Goal: Find specific page/section: Find specific page/section

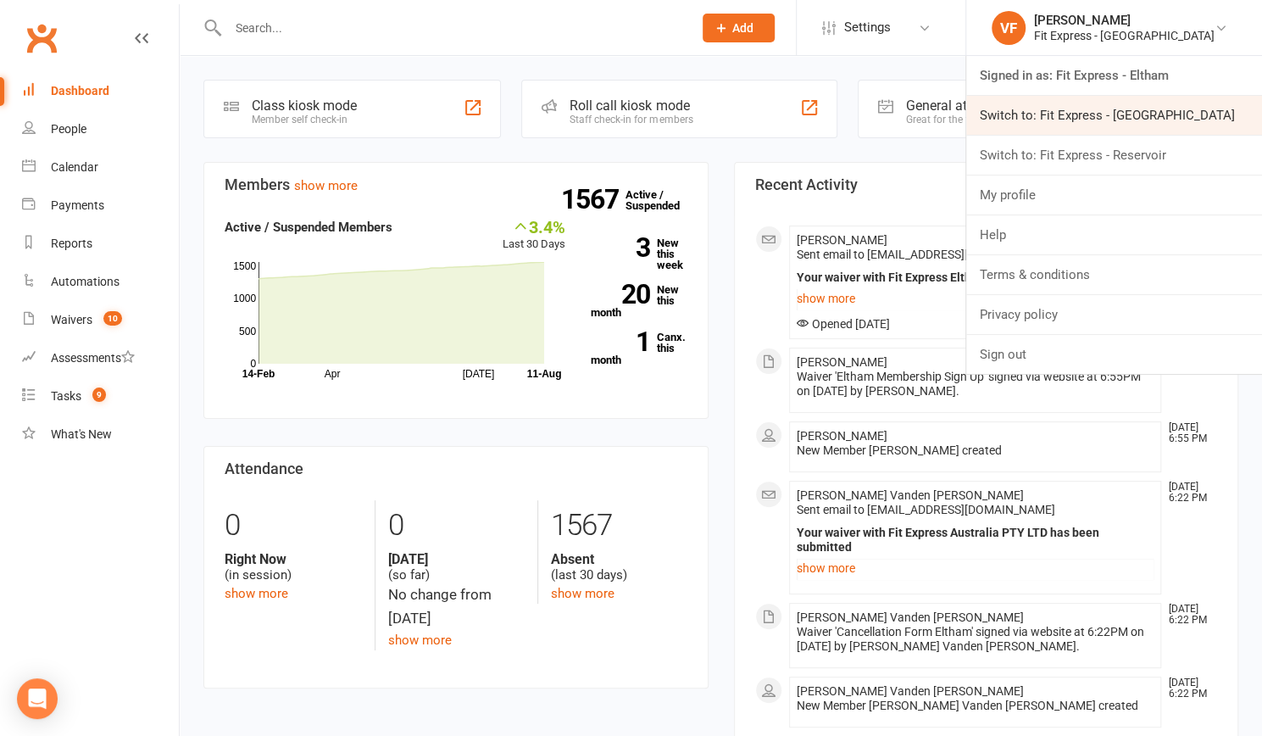
click at [1149, 116] on link "Switch to: Fit Express - [GEOGRAPHIC_DATA]" at bounding box center [1114, 115] width 296 height 39
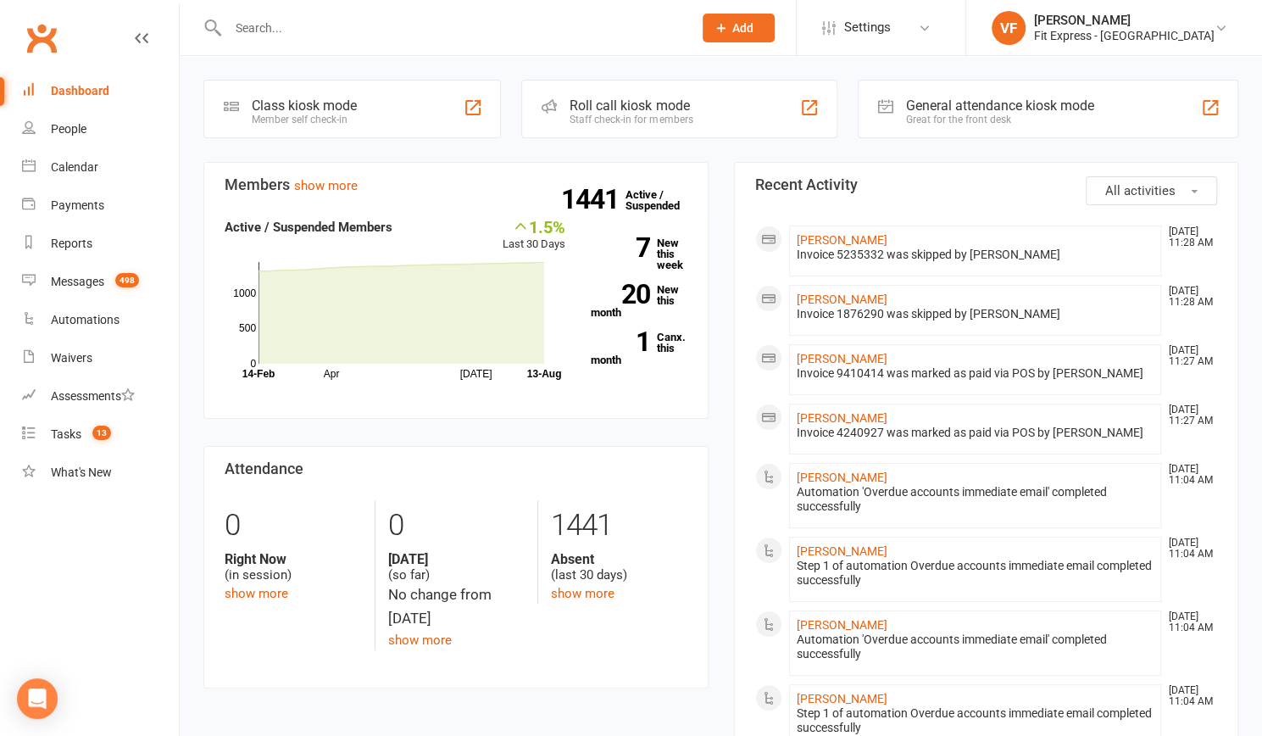
click at [398, 16] on input "text" at bounding box center [452, 28] width 458 height 24
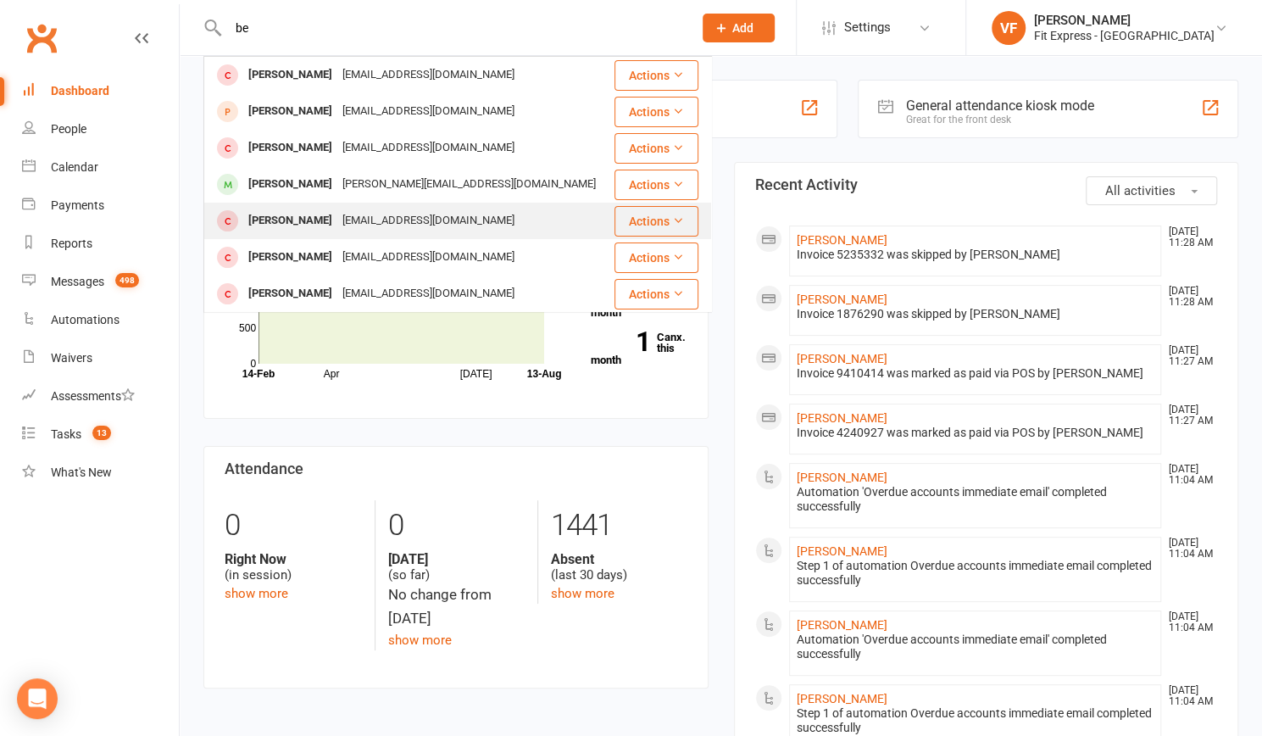
type input "b"
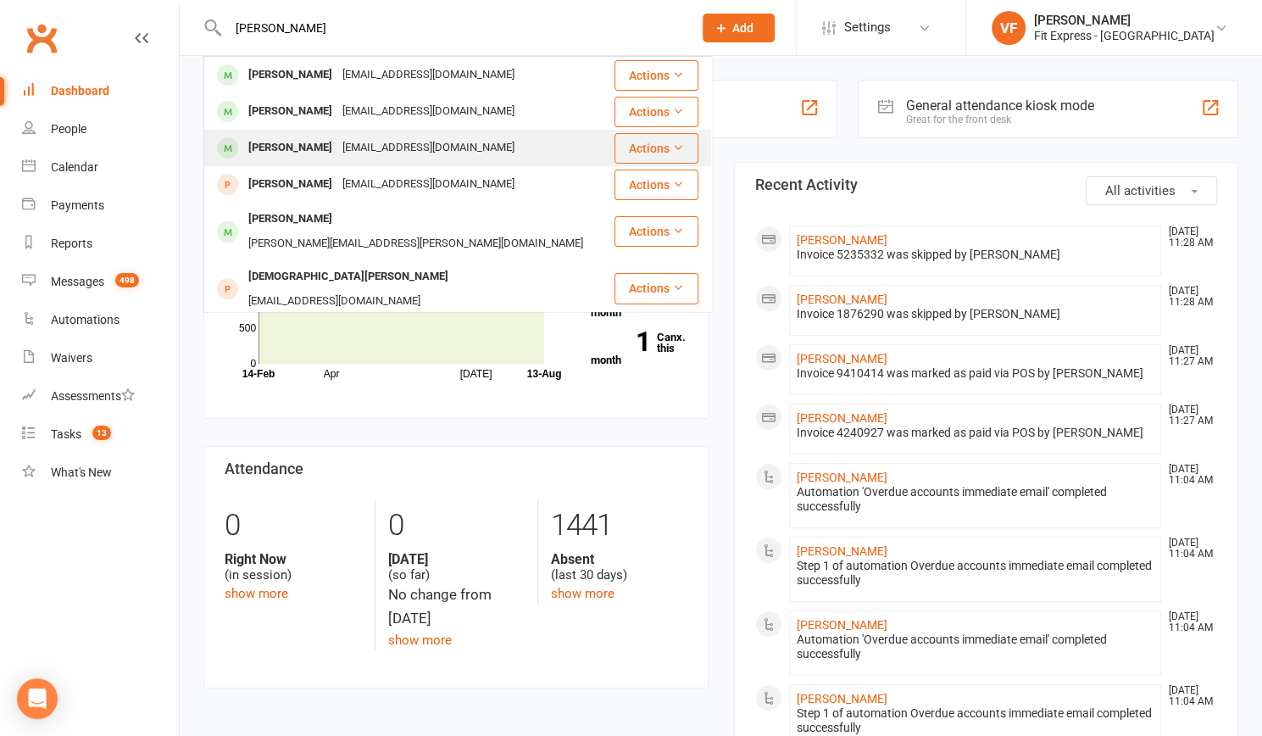
type input "grasso"
click at [347, 144] on div "ben_g711@outlook.com" at bounding box center [428, 148] width 182 height 25
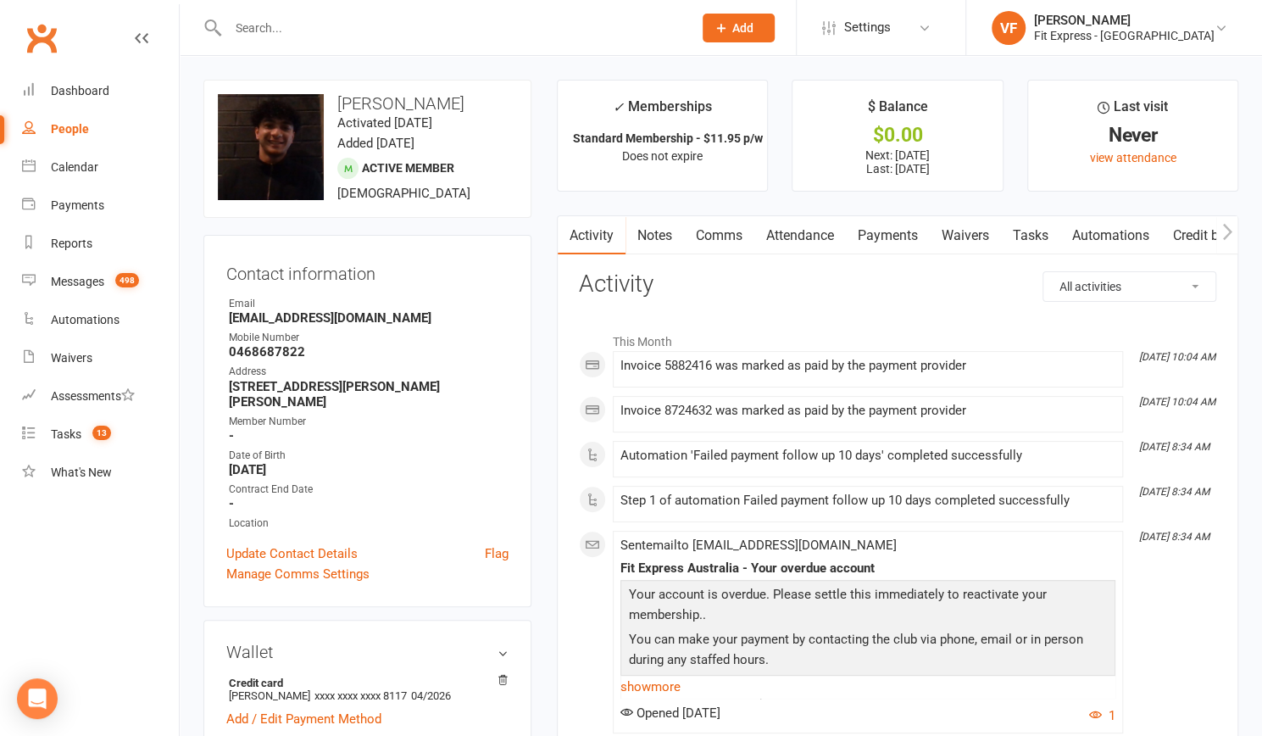
click at [880, 231] on link "Payments" at bounding box center [888, 235] width 84 height 39
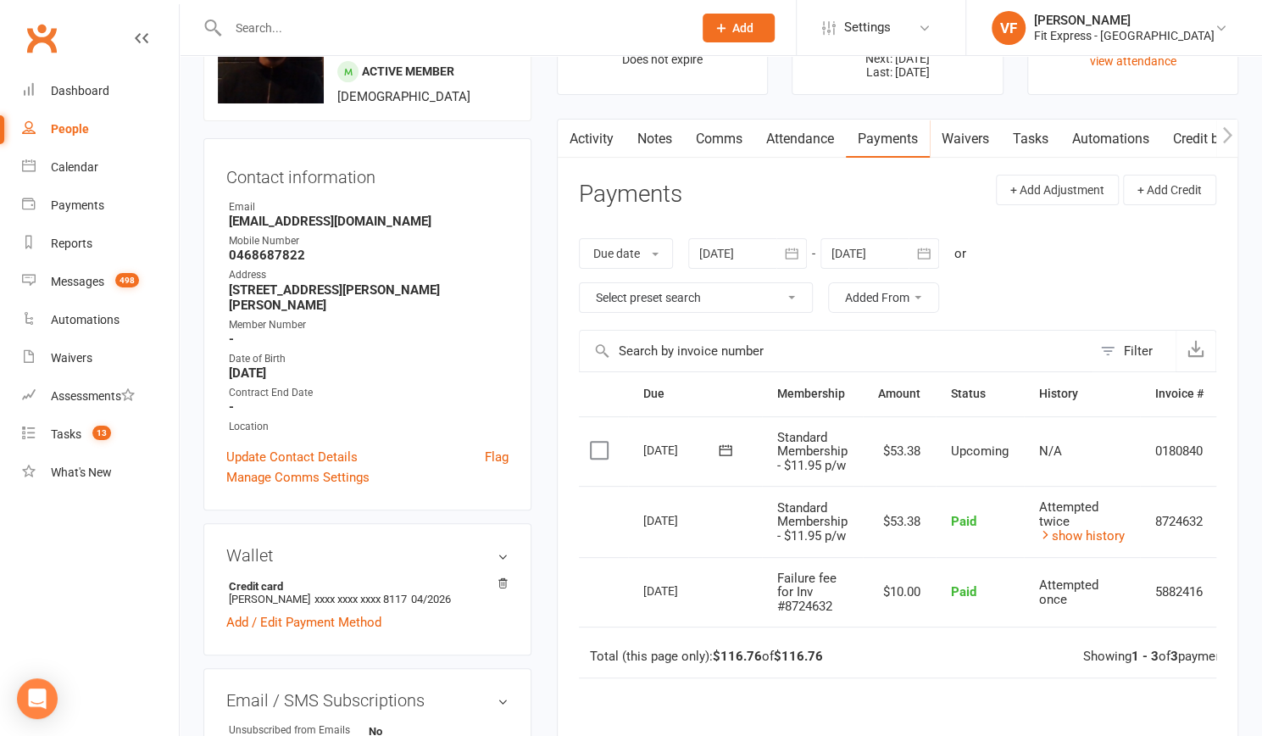
scroll to position [91, 0]
